Goal: Task Accomplishment & Management: Use online tool/utility

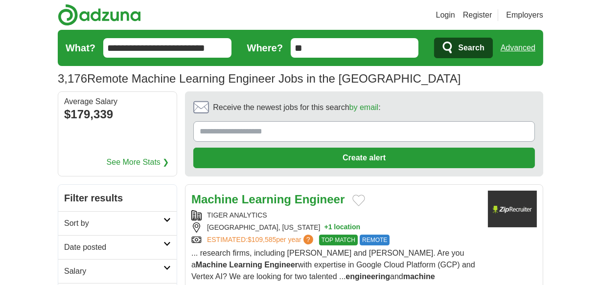
click at [468, 45] on span "Search" at bounding box center [471, 48] width 26 height 20
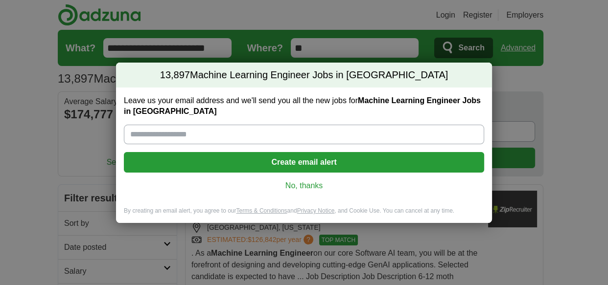
click at [306, 188] on link "No, thanks" at bounding box center [304, 185] width 344 height 11
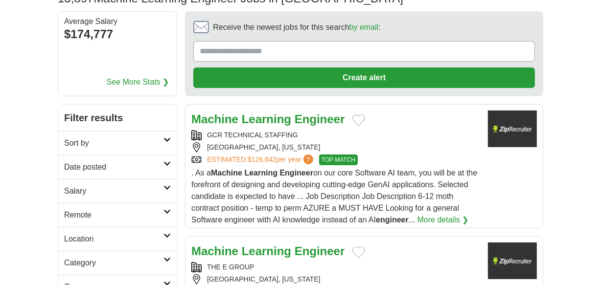
scroll to position [83, 0]
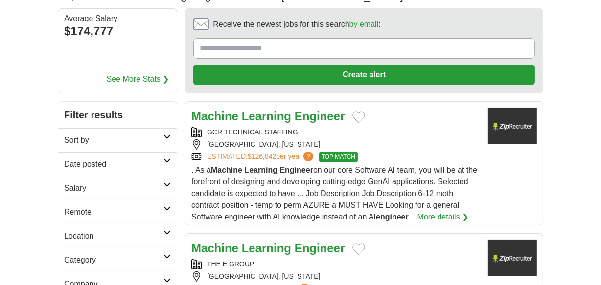
click at [146, 186] on h2 "Salary" at bounding box center [113, 188] width 99 height 12
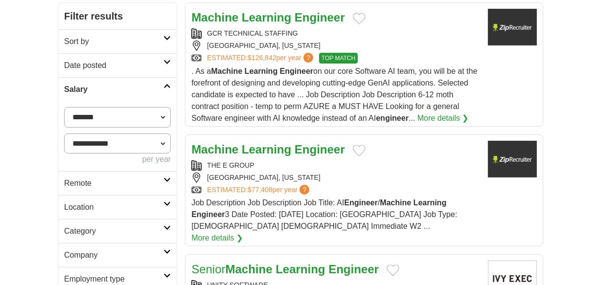
scroll to position [183, 0]
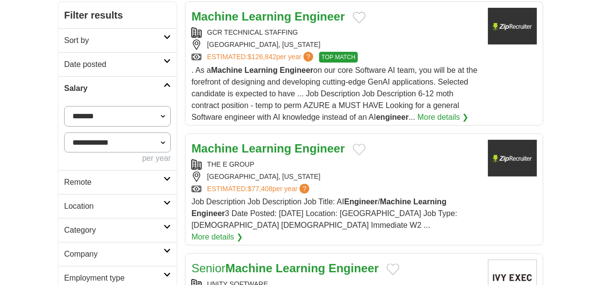
click at [127, 180] on h2 "Remote" at bounding box center [113, 183] width 99 height 12
click at [108, 205] on div "Remote jobs" at bounding box center [117, 205] width 118 height 23
click at [98, 207] on link "Remote jobs" at bounding box center [86, 206] width 44 height 8
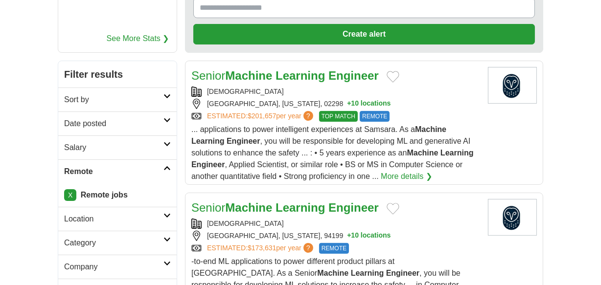
scroll to position [124, 0]
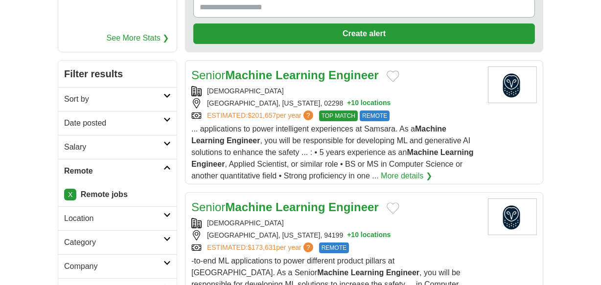
click at [116, 127] on h2 "Date posted" at bounding box center [113, 123] width 99 height 12
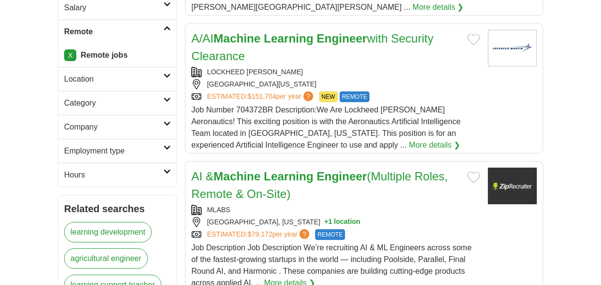
scroll to position [290, 0]
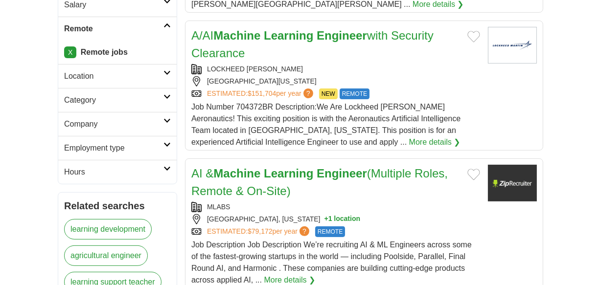
click at [239, 169] on strong "Machine" at bounding box center [236, 173] width 47 height 13
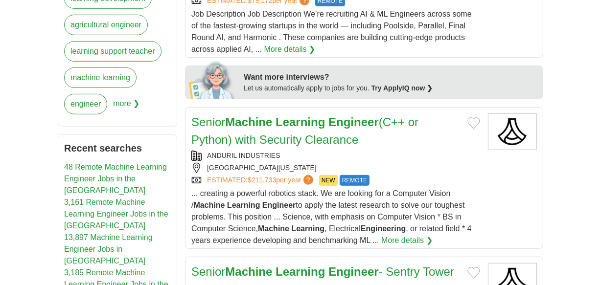
scroll to position [522, 0]
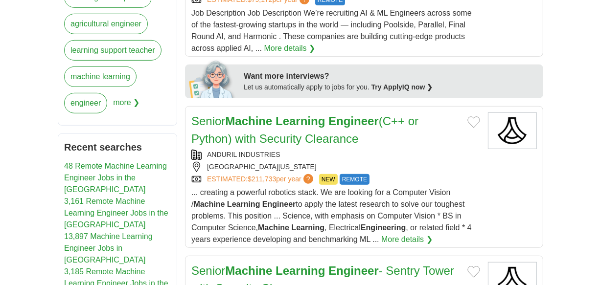
click at [224, 118] on link "Senior Machine Learning Engineer (C++ or Python) with Security Clearance" at bounding box center [304, 129] width 227 height 31
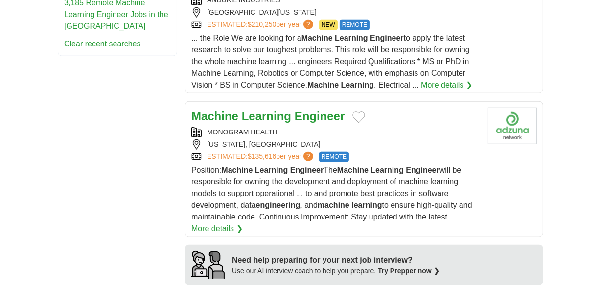
scroll to position [830, 0]
